Goal: Information Seeking & Learning: Learn about a topic

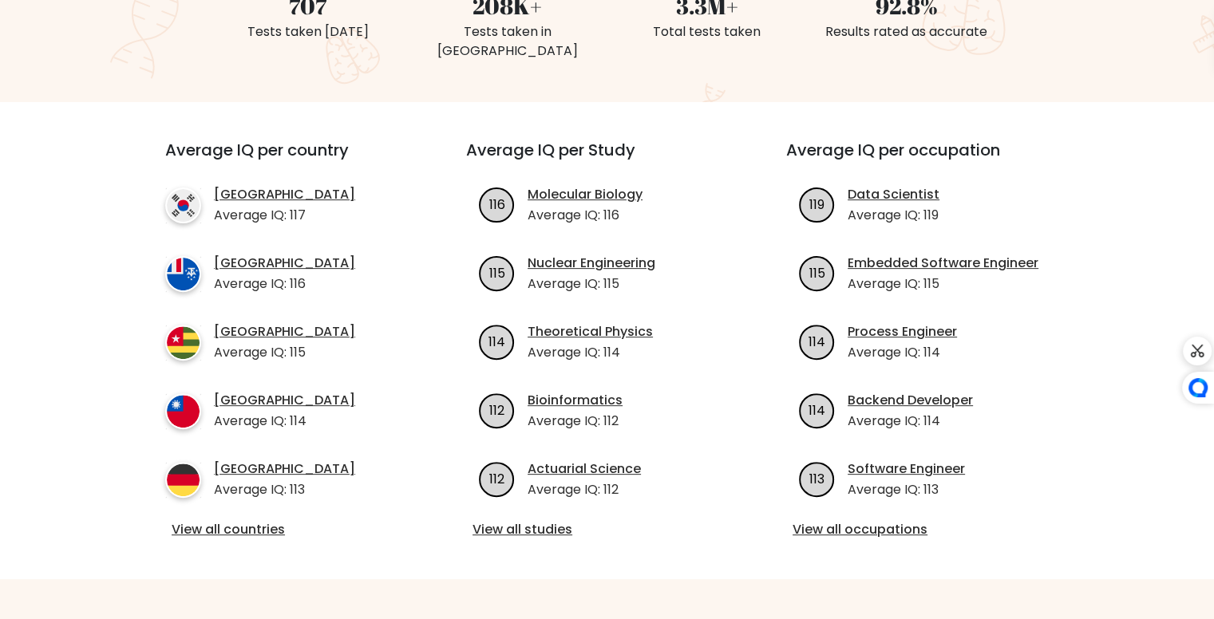
scroll to position [479, 0]
click at [224, 520] on link "View all countries" at bounding box center [287, 529] width 231 height 19
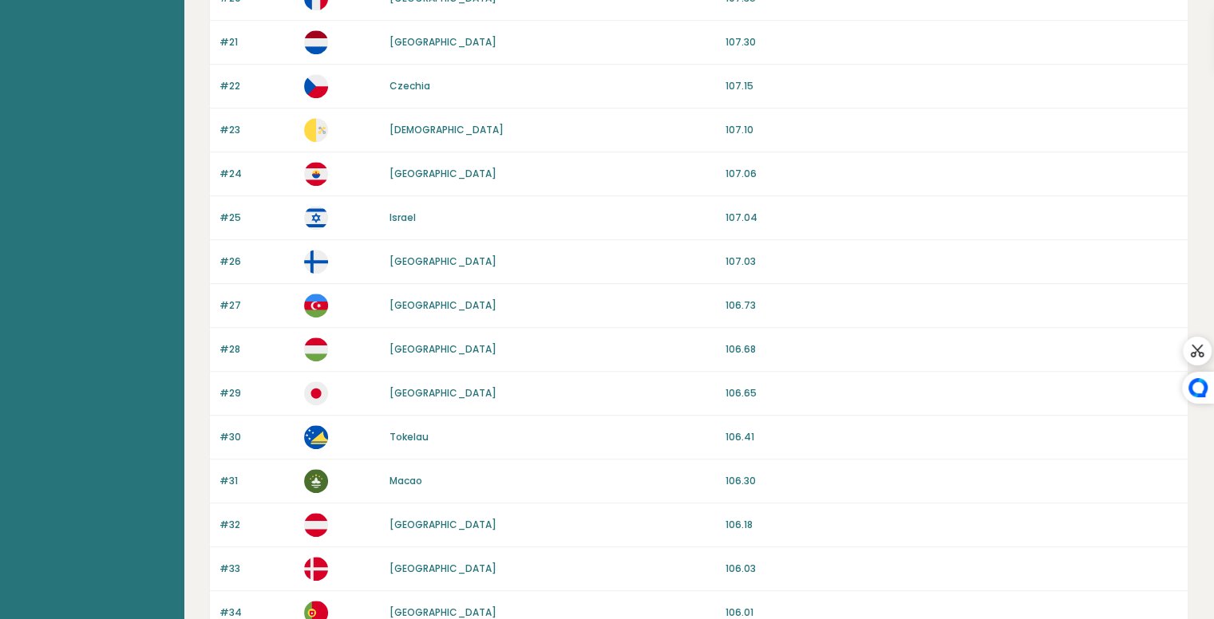
scroll to position [1446, 0]
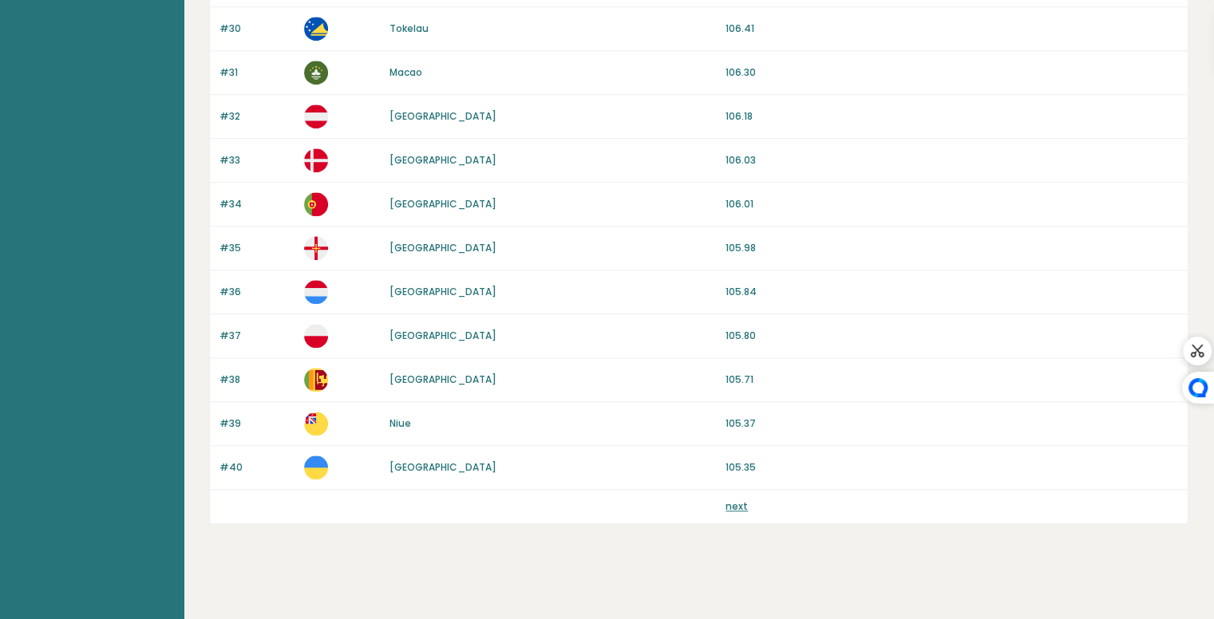
click at [726, 499] on link "next" at bounding box center [736, 506] width 22 height 14
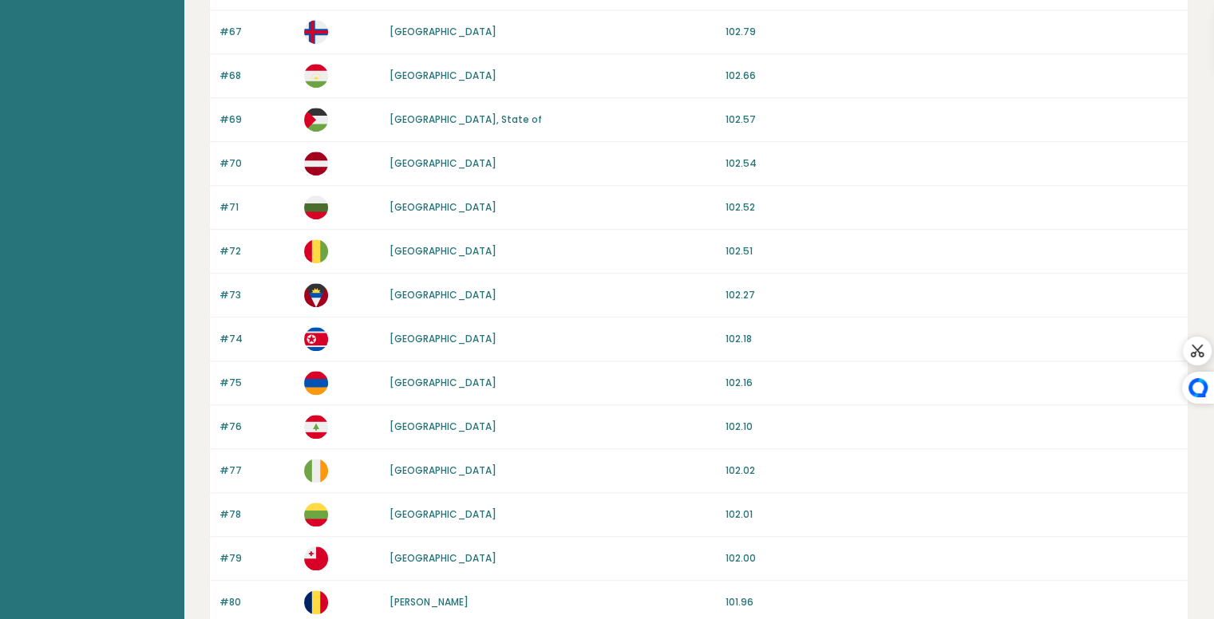
scroll to position [1446, 0]
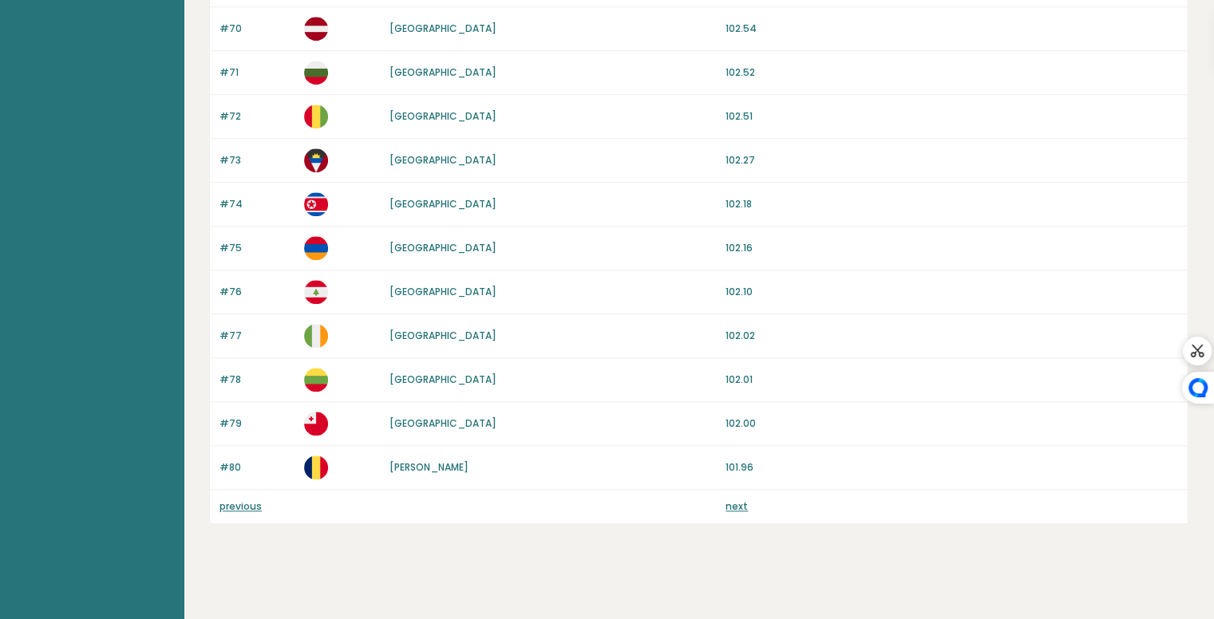
click at [726, 499] on link "next" at bounding box center [736, 506] width 22 height 14
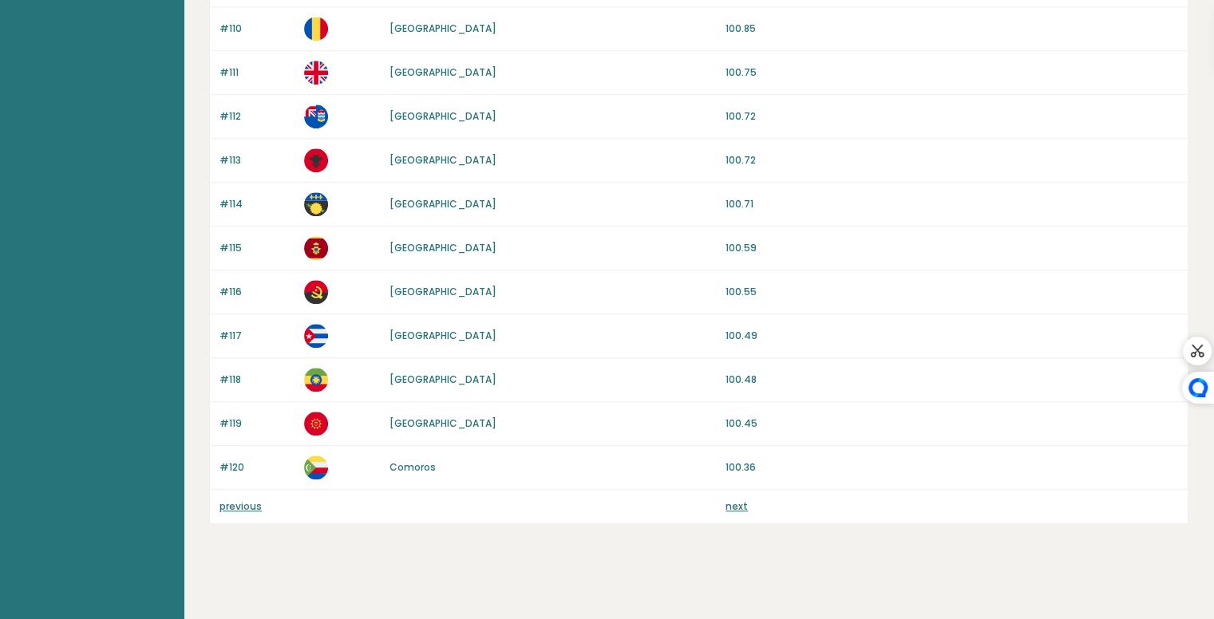
scroll to position [1446, 0]
click at [225, 501] on link "previous" at bounding box center [240, 506] width 42 height 14
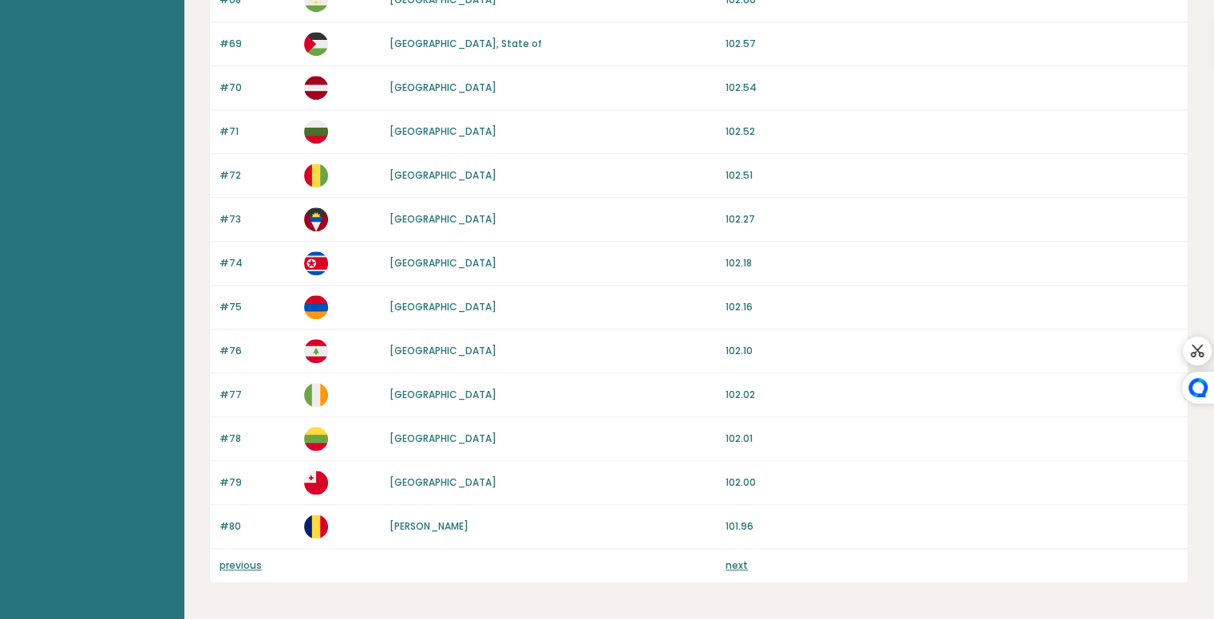
scroll to position [1446, 0]
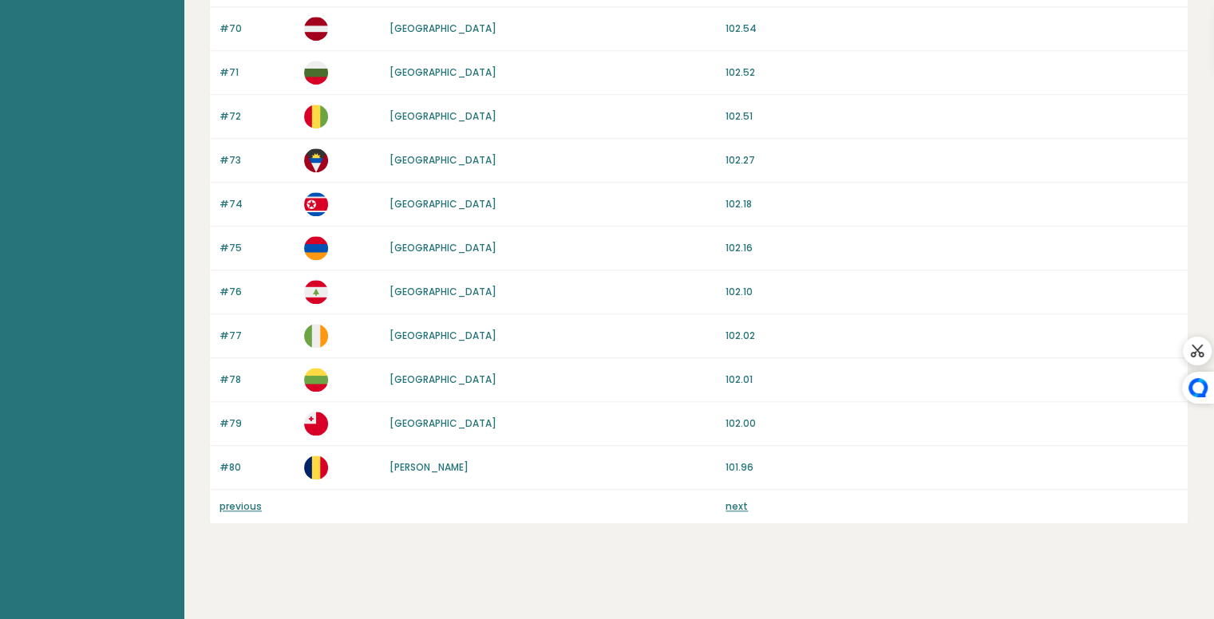
click at [236, 499] on link "previous" at bounding box center [240, 506] width 42 height 14
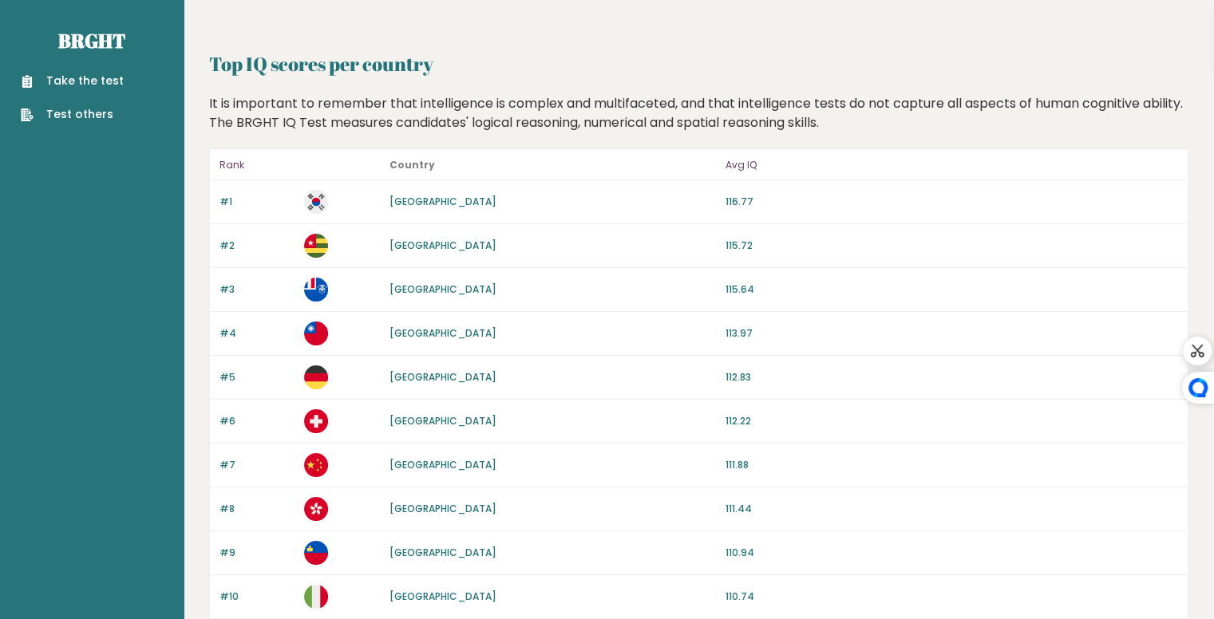
click at [93, 81] on link "Take the test" at bounding box center [72, 81] width 103 height 17
